Goal: Task Accomplishment & Management: Manage account settings

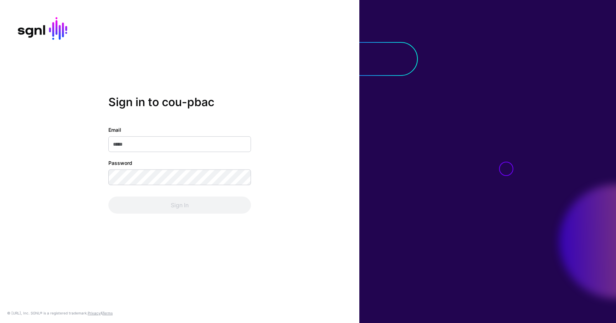
type input "**********"
click at [187, 207] on div "Sign In" at bounding box center [179, 205] width 143 height 17
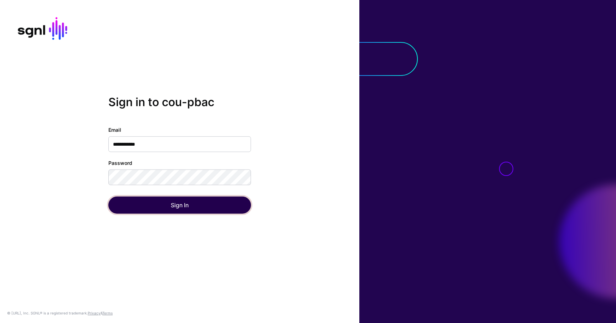
click at [187, 207] on button "Sign In" at bounding box center [179, 205] width 143 height 17
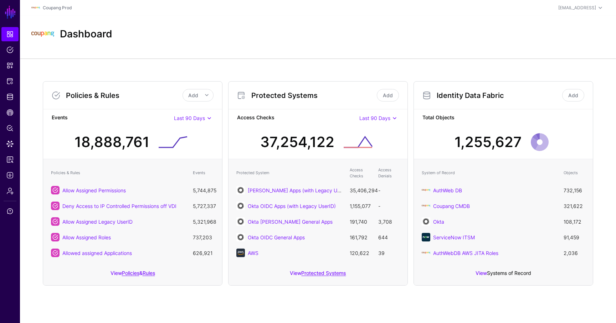
click at [515, 273] on link "Systems of Record" at bounding box center [509, 273] width 44 height 6
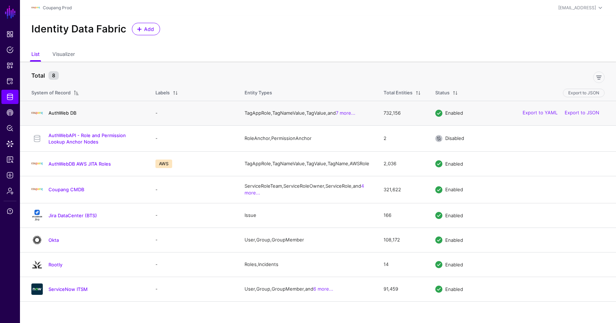
click at [66, 116] on link "AuthWeb DB" at bounding box center [63, 113] width 28 height 6
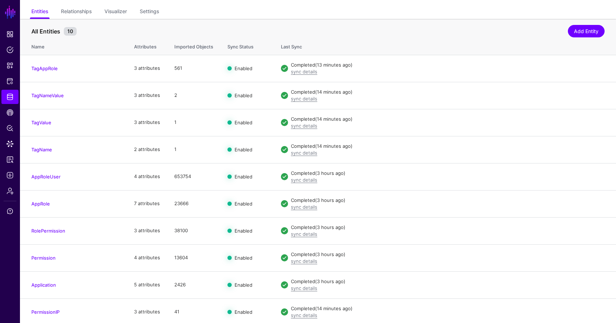
scroll to position [56, 0]
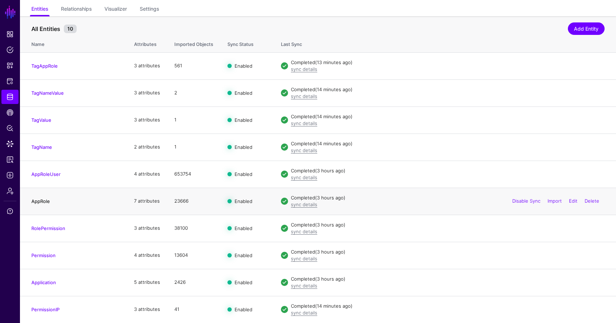
click at [36, 203] on link "AppRole" at bounding box center [40, 202] width 19 height 6
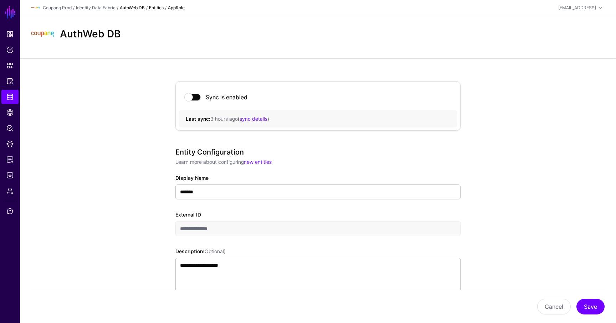
click at [133, 8] on link "AuthWeb DB" at bounding box center [132, 7] width 25 height 5
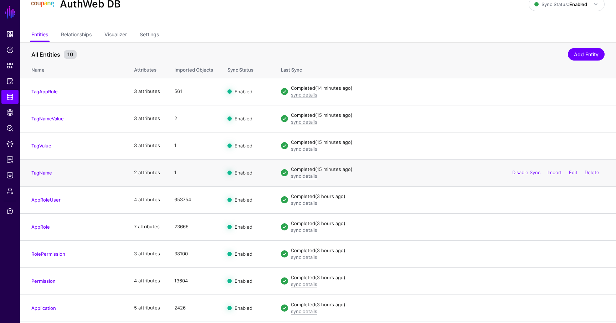
scroll to position [40, 0]
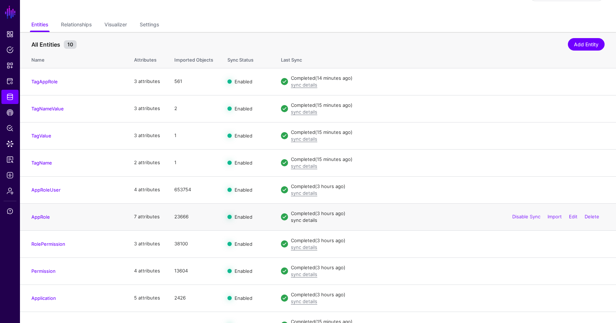
click at [305, 221] on link "sync details" at bounding box center [304, 221] width 26 height 6
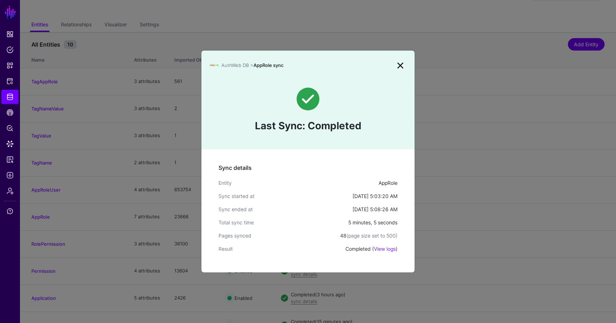
click at [403, 64] on link at bounding box center [400, 65] width 11 height 11
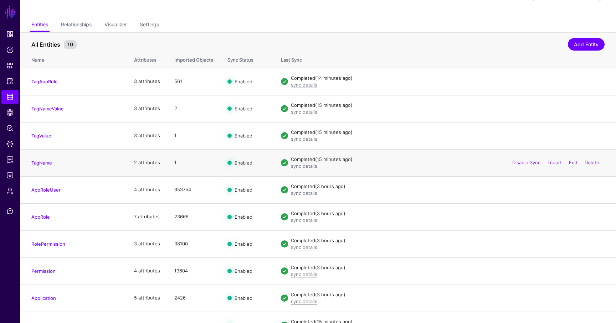
scroll to position [56, 0]
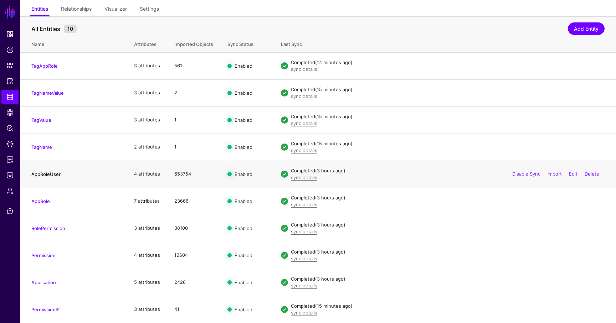
click at [49, 176] on link "AppRoleUser" at bounding box center [45, 175] width 29 height 6
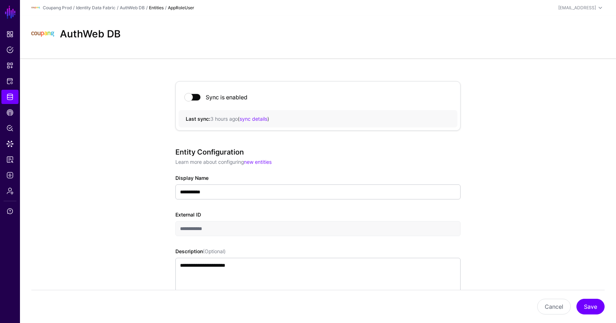
click at [257, 124] on div "Last sync: 3 hours ago ( sync details )" at bounding box center [318, 118] width 279 height 17
click at [260, 120] on link "sync details" at bounding box center [254, 119] width 28 height 6
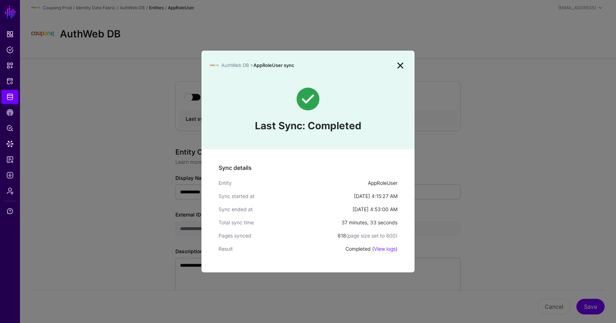
click at [401, 64] on link at bounding box center [400, 65] width 11 height 11
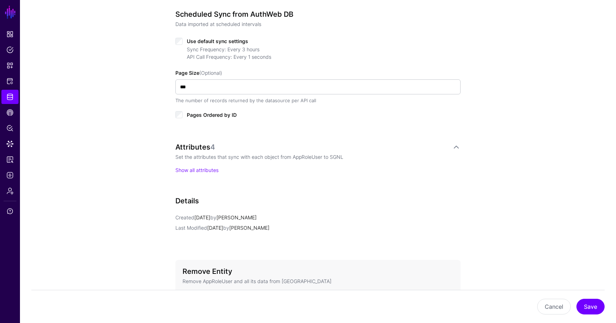
scroll to position [341, 0]
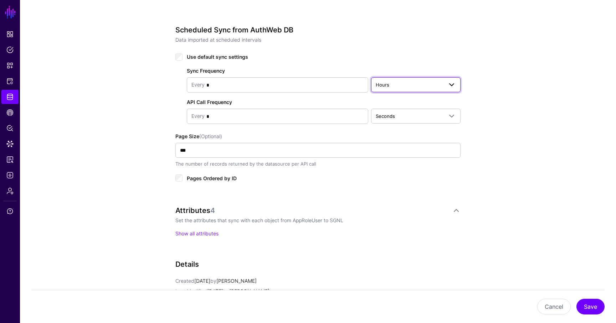
click at [411, 83] on span "Hours" at bounding box center [409, 85] width 67 height 8
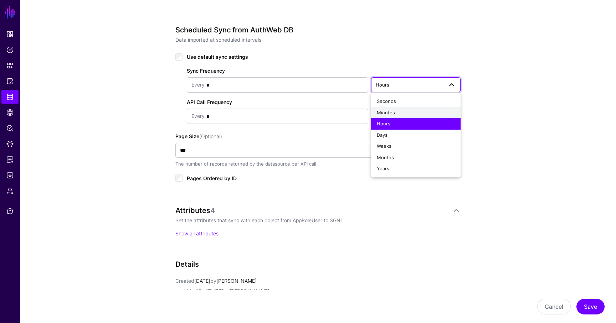
click at [405, 115] on div "Minutes" at bounding box center [416, 112] width 78 height 7
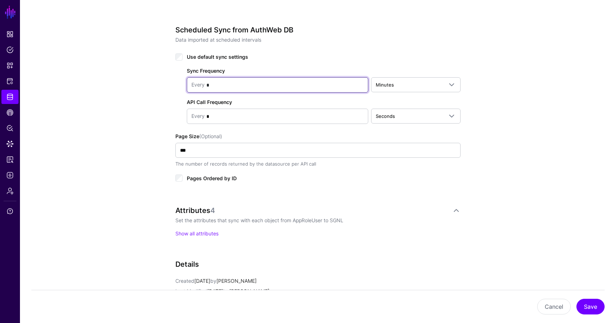
drag, startPoint x: 238, startPoint y: 84, endPoint x: 191, endPoint y: 84, distance: 47.1
click at [191, 84] on div "Every *" at bounding box center [278, 84] width 182 height 15
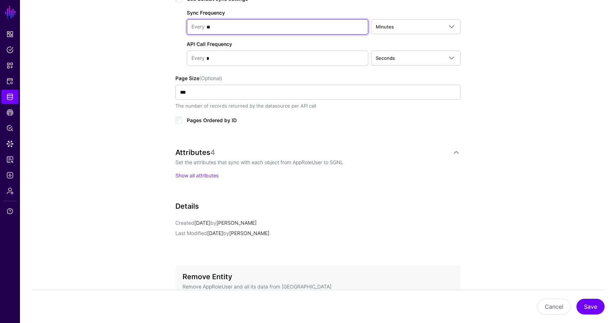
scroll to position [402, 0]
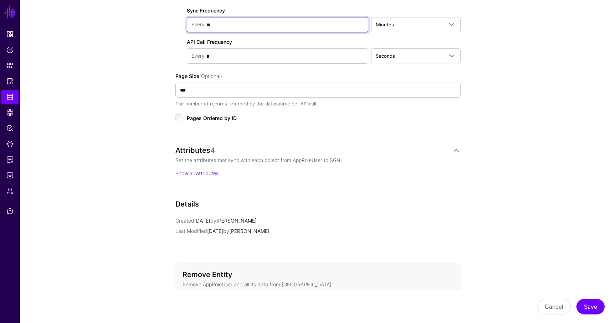
type input "**"
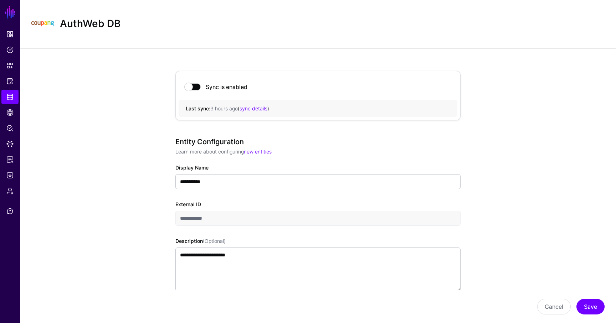
scroll to position [0, 0]
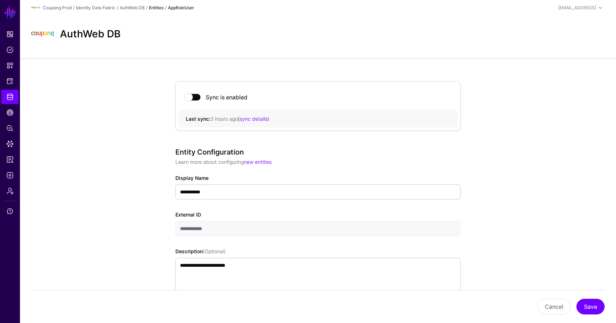
click at [119, 5] on div "/" at bounding box center [118, 8] width 4 height 6
click at [123, 8] on link "AuthWeb DB" at bounding box center [132, 7] width 25 height 5
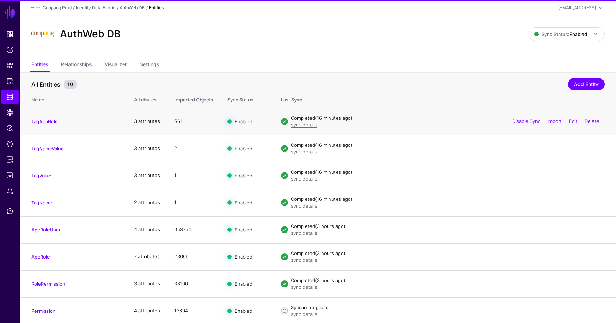
scroll to position [56, 0]
